Goal: Information Seeking & Learning: Learn about a topic

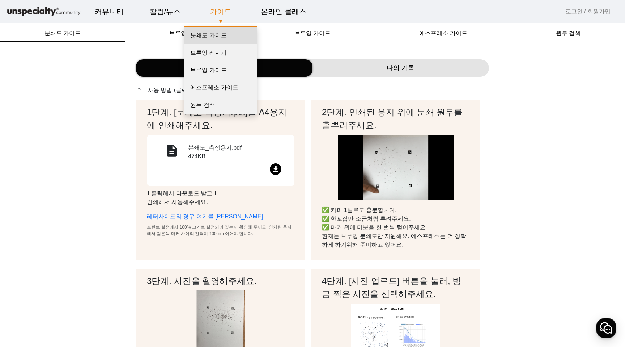
click at [215, 37] on link "분쇄도 가이드" at bounding box center [220, 35] width 72 height 17
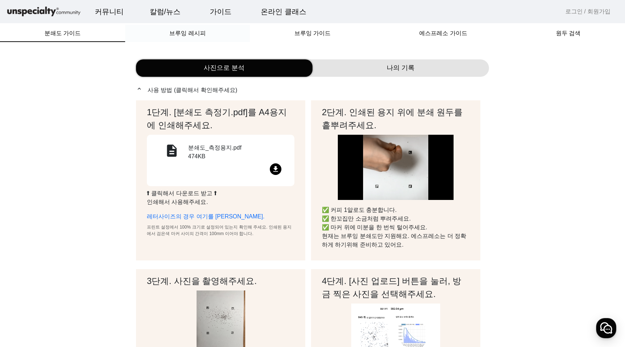
click at [194, 36] on span "브루잉 레시피" at bounding box center [187, 33] width 36 height 6
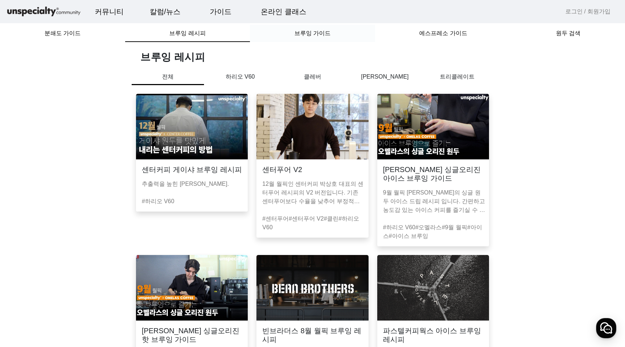
click at [267, 32] on div "브루잉 가이드" at bounding box center [312, 33] width 125 height 17
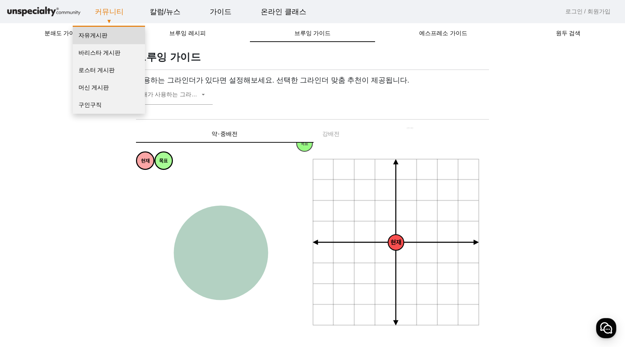
click at [99, 35] on link "자유게시판" at bounding box center [109, 35] width 72 height 17
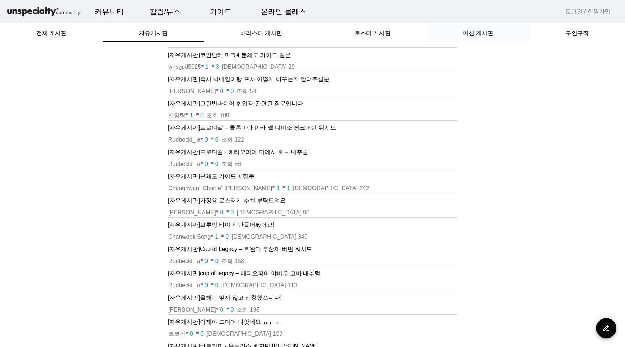
click at [458, 40] on div "머신 게시판" at bounding box center [478, 33] width 103 height 17
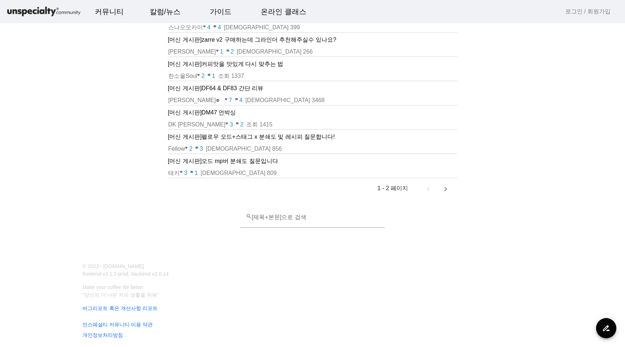
scroll to position [354, 0]
click at [308, 217] on input "search [제목+본문]으로 검색" at bounding box center [312, 220] width 133 height 9
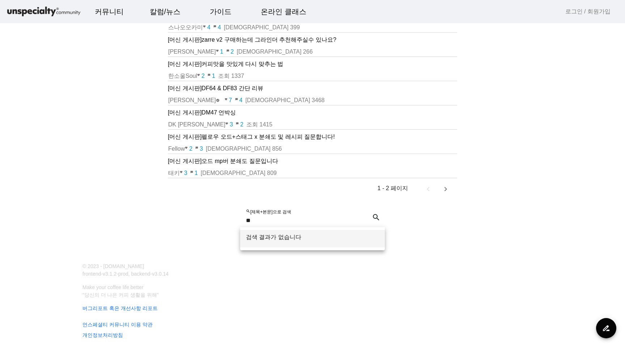
type input "***"
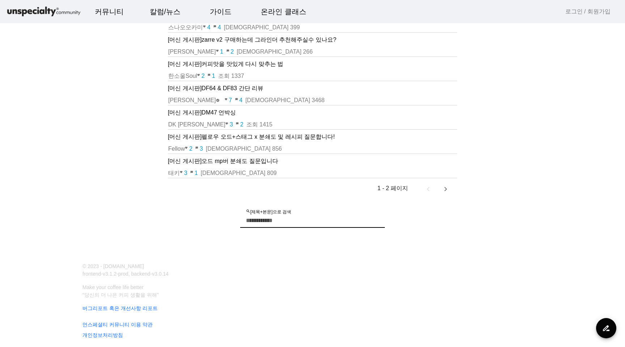
click at [259, 219] on input "search [제목+본문]으로 검색" at bounding box center [312, 220] width 133 height 9
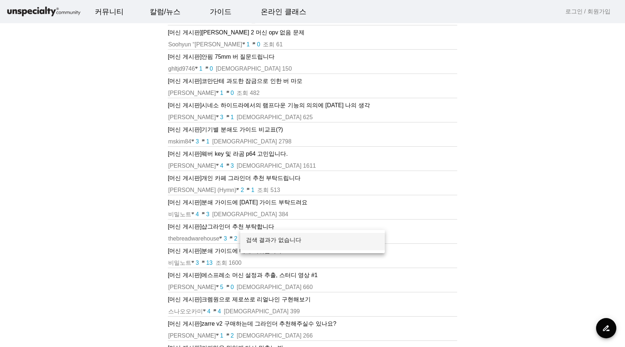
scroll to position [0, 0]
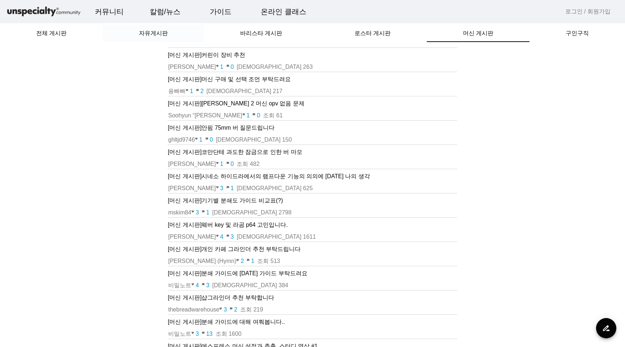
type input "***"
click at [159, 35] on span "자유게시판" at bounding box center [153, 33] width 29 height 6
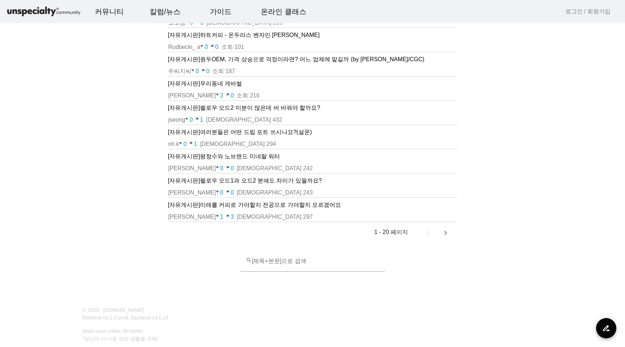
scroll to position [349, 0]
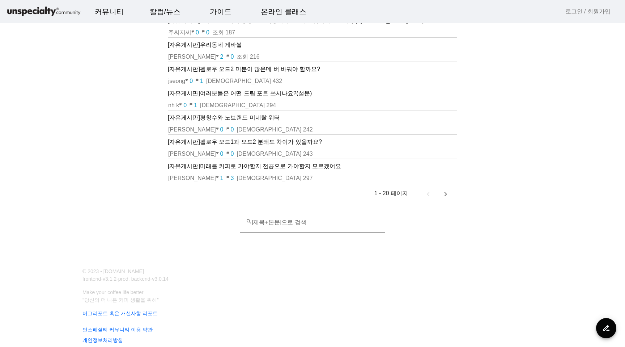
click at [276, 226] on input "search [제목+본문]으로 검색" at bounding box center [312, 225] width 133 height 9
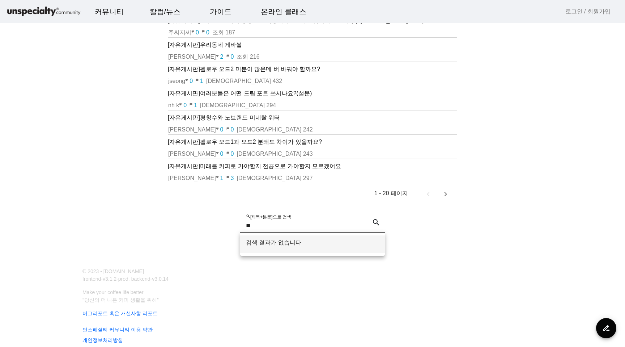
type input "***"
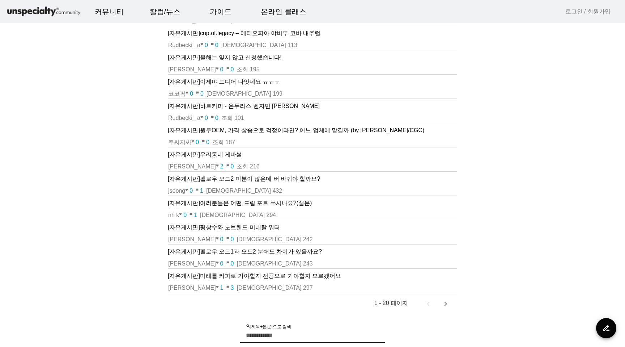
scroll to position [240, 0]
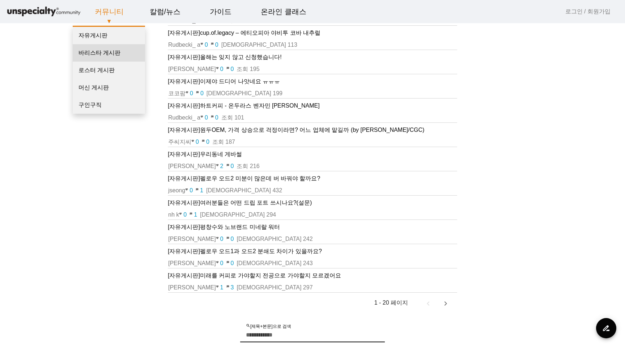
click at [111, 50] on link "바리스타 게시판" at bounding box center [109, 52] width 72 height 17
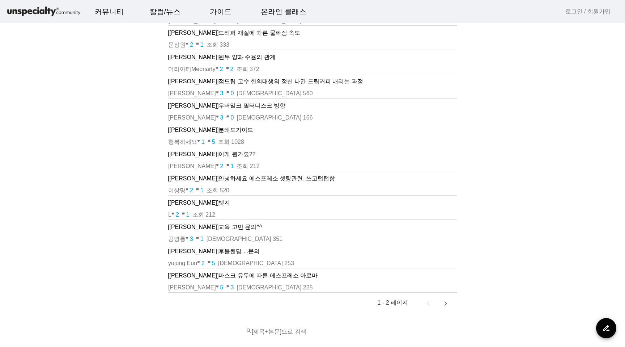
click at [220, 128] on p "[[PERSON_NAME]] 분쇄도가이드" at bounding box center [312, 130] width 289 height 9
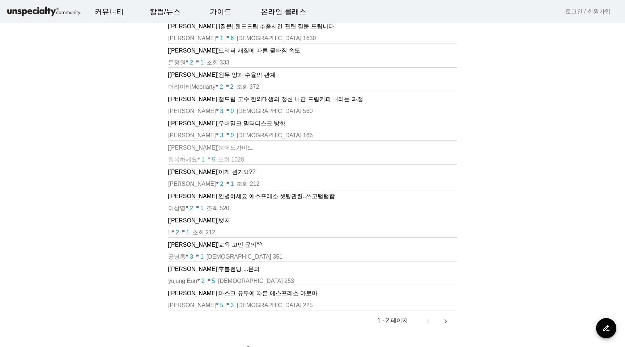
scroll to position [240, 0]
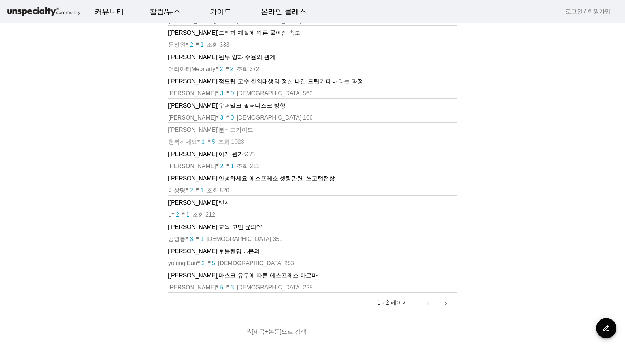
click at [265, 322] on div "search [제목+본문]으로 검색" at bounding box center [312, 331] width 133 height 21
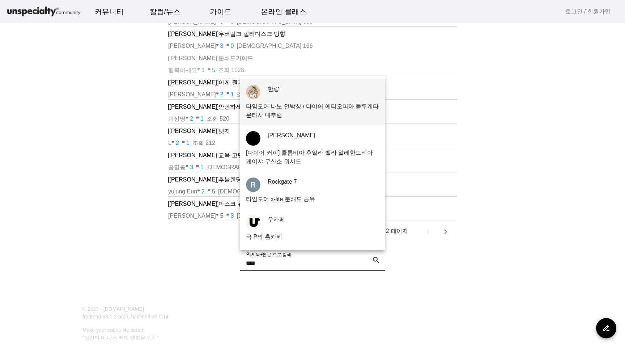
type input "****"
click at [454, 271] on div "[[PERSON_NAME]] 핸드드립 질문 ??? favorite 1 chat_bubble 1 조회 154 [바리스타 게시판] 브루잉 각 차수…" at bounding box center [312, 8] width 289 height 557
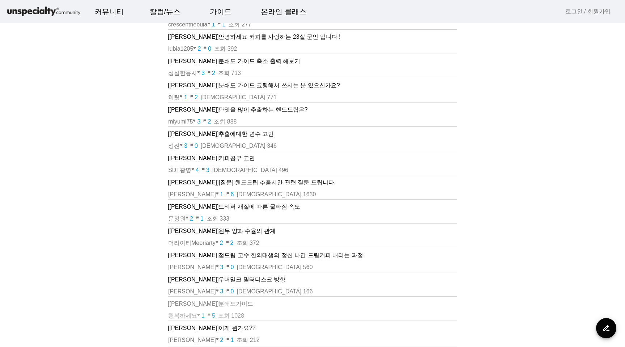
scroll to position [0, 0]
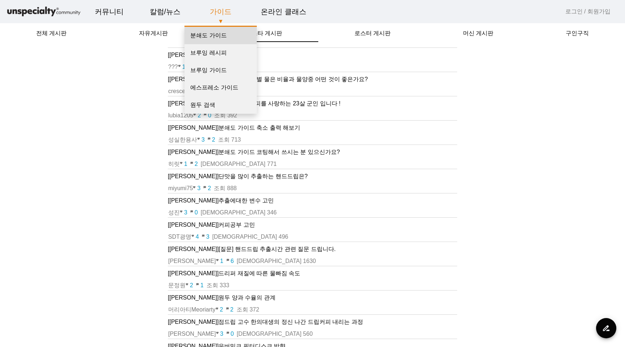
click at [213, 34] on link "분쇄도 가이드" at bounding box center [220, 35] width 72 height 17
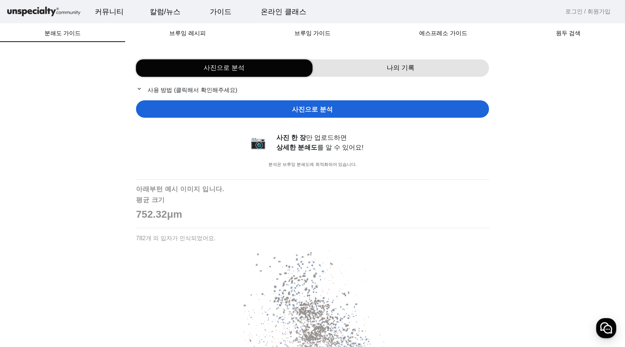
click at [301, 107] on span "사진으로 분석" at bounding box center [312, 110] width 41 height 10
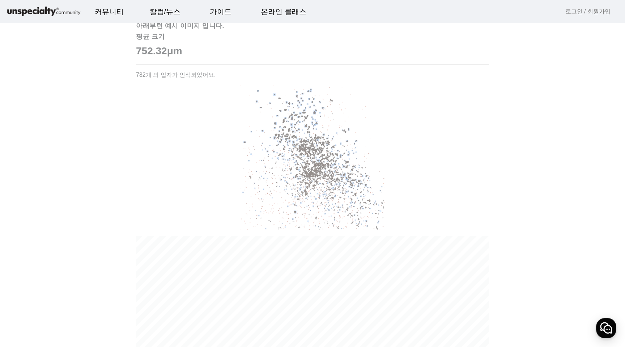
scroll to position [167, 0]
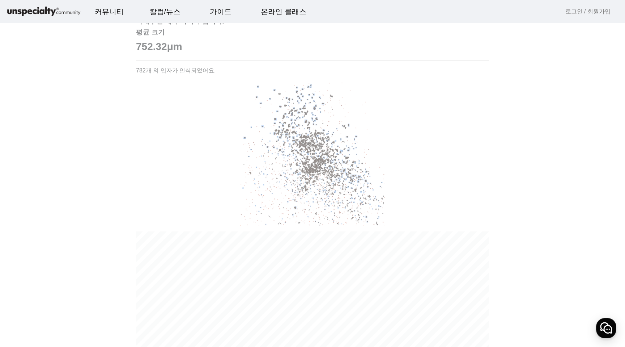
click at [317, 193] on img at bounding box center [312, 153] width 145 height 145
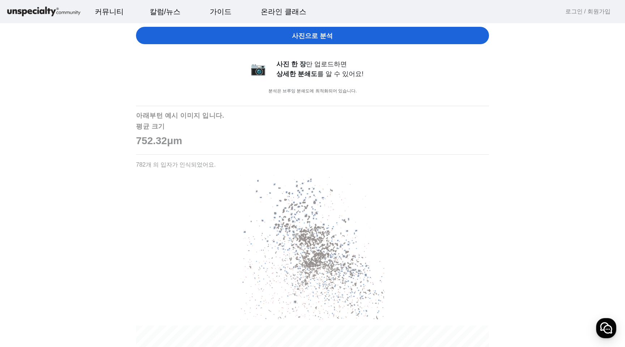
scroll to position [0, 0]
